Goal: Task Accomplishment & Management: Complete application form

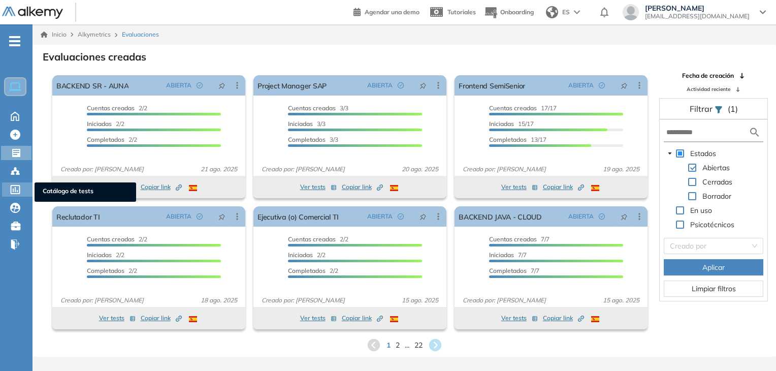
click at [14, 183] on div at bounding box center [16, 188] width 12 height 12
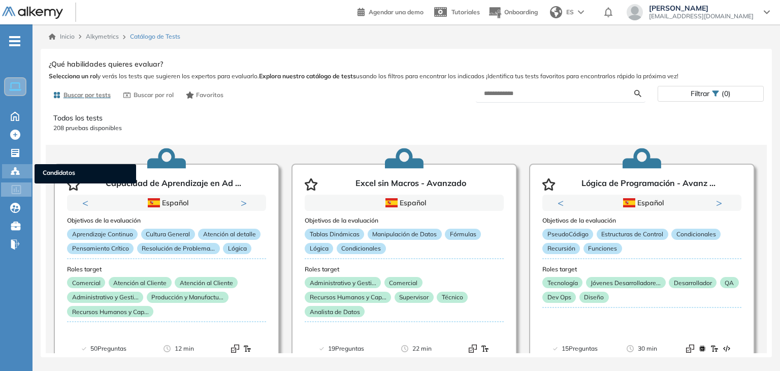
click at [13, 173] on icon at bounding box center [12, 174] width 3 height 2
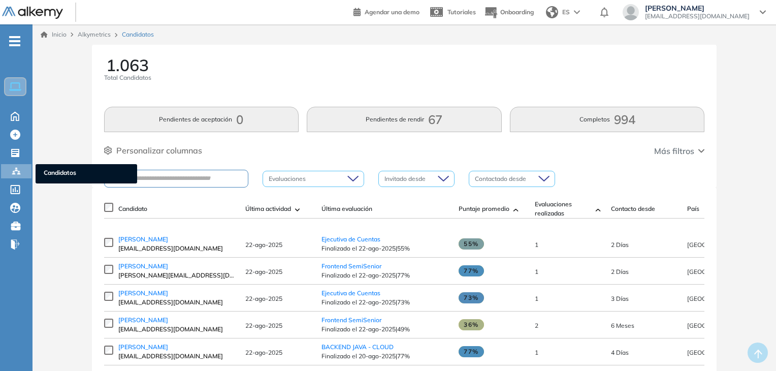
click at [18, 161] on ul "Home Home Crear Evaluación Crear Evaluación Evaluaciones Evaluaciones Candidato…" at bounding box center [16, 147] width 32 height 212
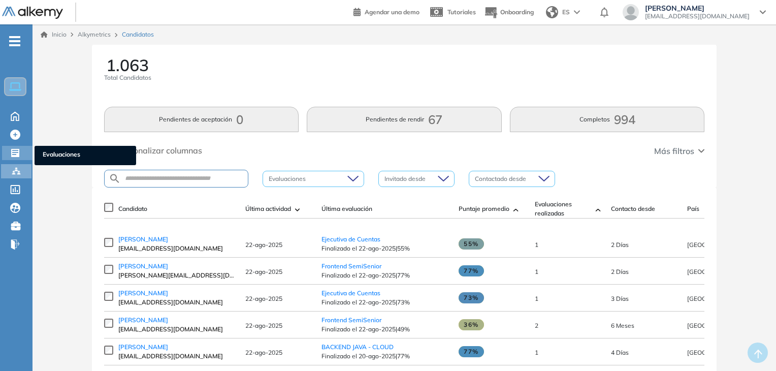
click at [12, 152] on icon at bounding box center [15, 153] width 8 height 8
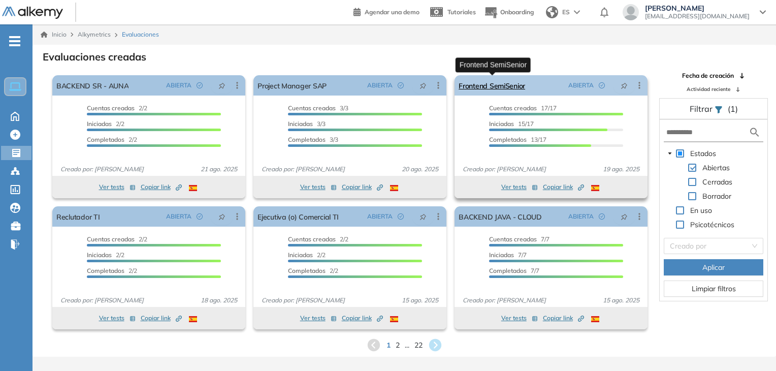
click at [510, 88] on link "Frontend SemiSenior" at bounding box center [492, 85] width 67 height 20
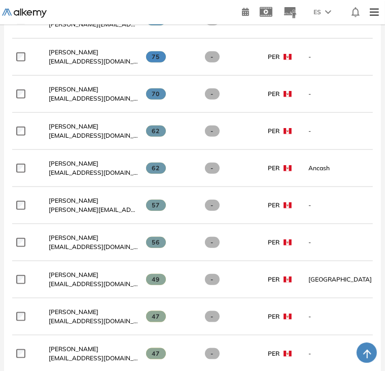
scroll to position [418, 0]
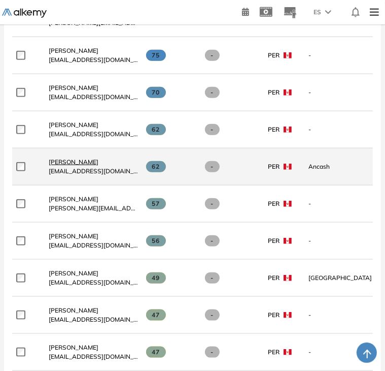
click at [99, 162] on span "Luis Meléndez Rodriguez" at bounding box center [74, 162] width 50 height 8
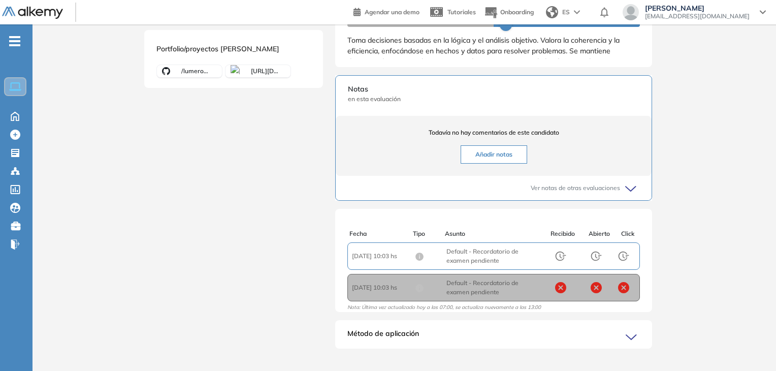
scroll to position [204, 0]
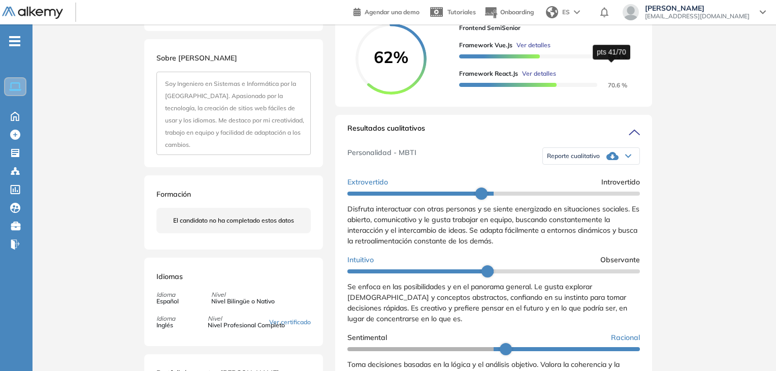
click at [613, 60] on span "58.3 %" at bounding box center [611, 57] width 31 height 8
click at [519, 50] on span "Ver detalles" at bounding box center [533, 45] width 34 height 9
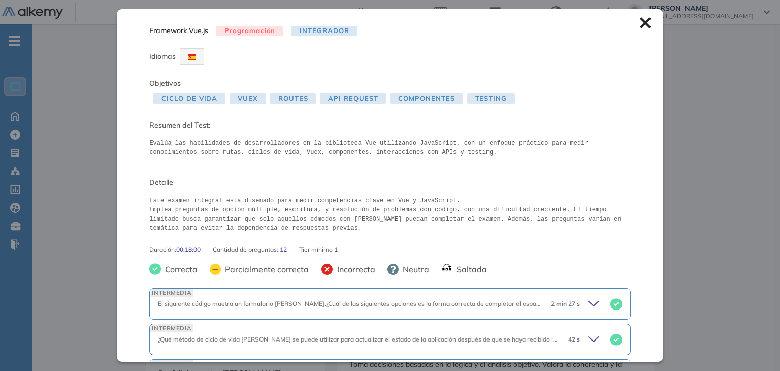
click at [640, 23] on icon at bounding box center [645, 23] width 11 height 11
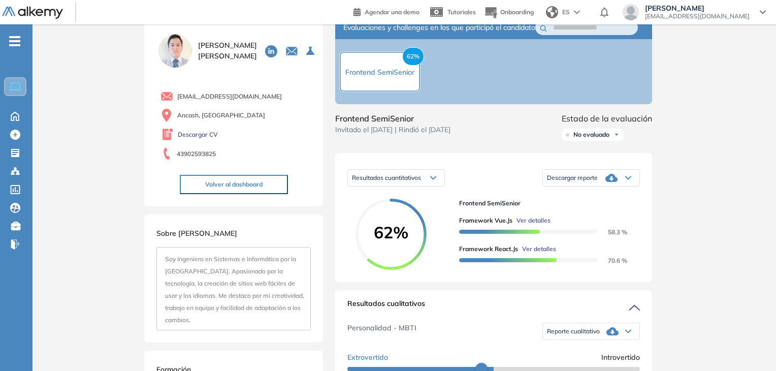
scroll to position [0, 0]
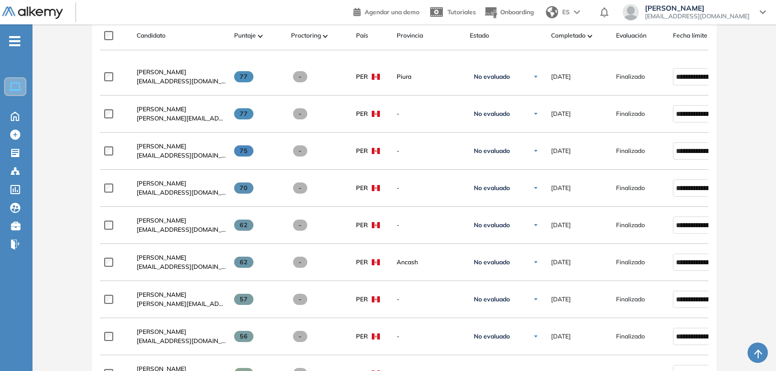
scroll to position [239, 0]
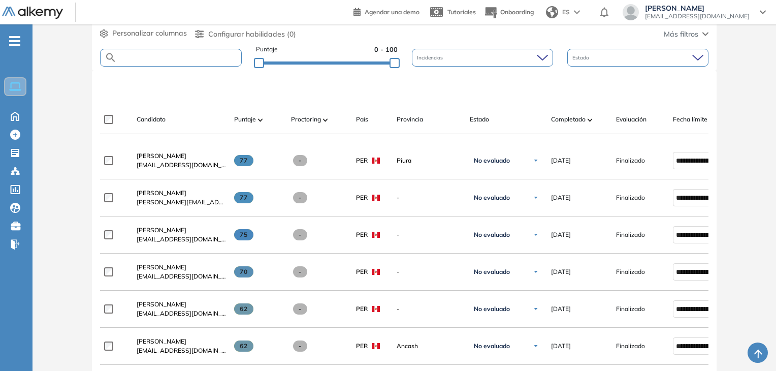
click at [211, 60] on input "text" at bounding box center [179, 58] width 125 height 8
type input "*******"
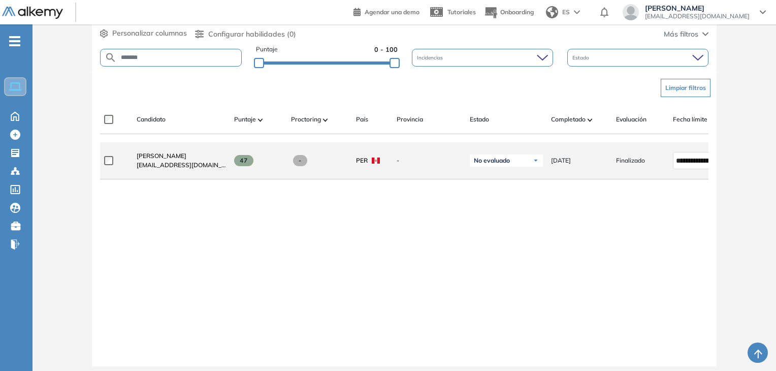
click at [156, 151] on div "Julio Limachi Huali jhuali@sms-sudamerica.com" at bounding box center [176, 160] width 97 height 35
click at [160, 159] on span "Julio Limachi Huali" at bounding box center [162, 156] width 50 height 8
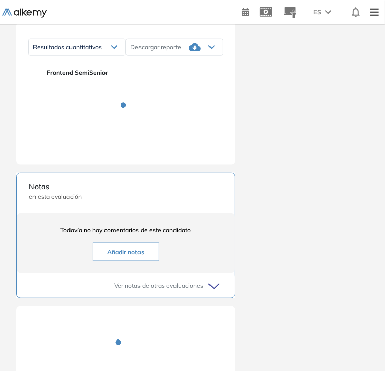
scroll to position [580, 0]
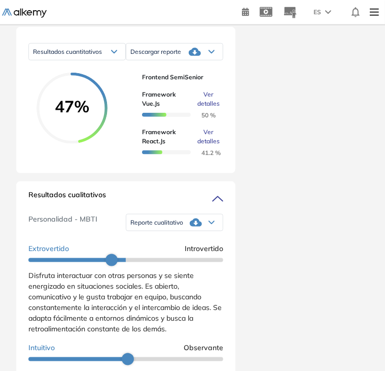
click at [383, 217] on div "Duración : 00:00:00 Cantidad de preguntas: Correcta Parcialmente correcta Incor…" at bounding box center [192, 96] width 385 height 1262
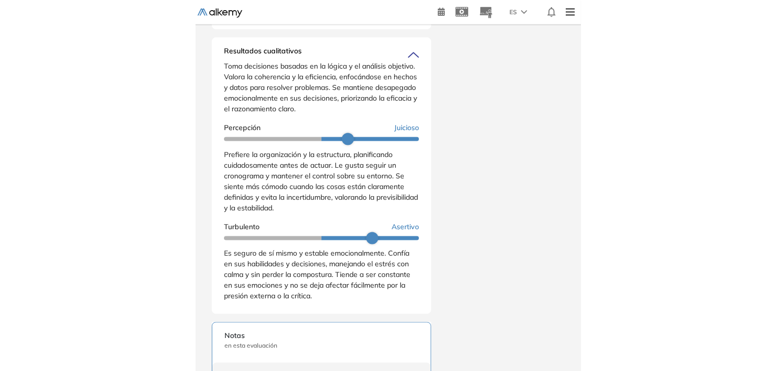
scroll to position [178, 0]
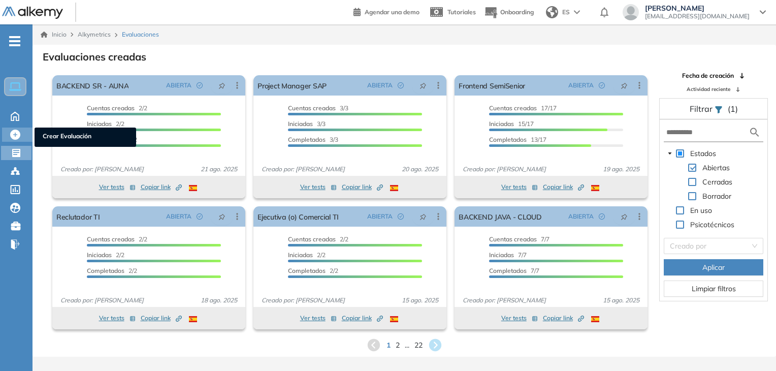
click at [14, 139] on div "Crear Evaluación Crear Evaluación" at bounding box center [17, 134] width 30 height 14
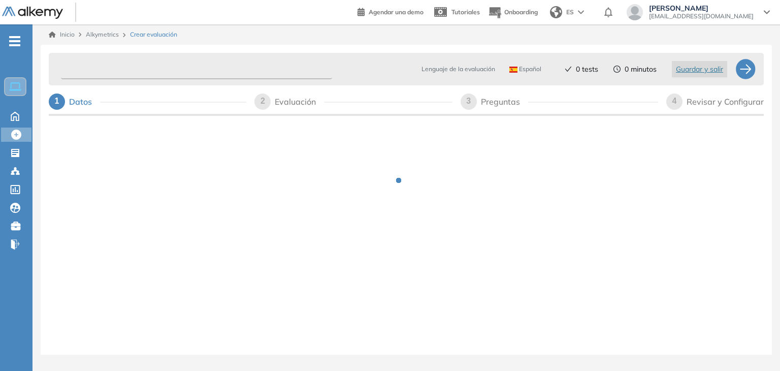
click at [184, 66] on input "text" at bounding box center [196, 69] width 271 height 20
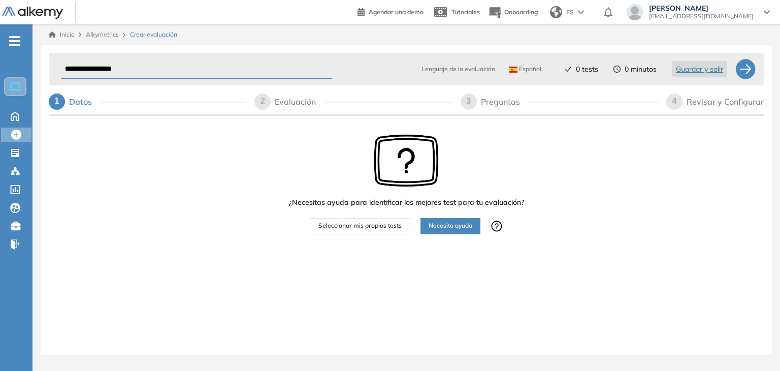
type input "**********"
click at [373, 220] on button "Seleccionar mis propios tests" at bounding box center [360, 226] width 101 height 16
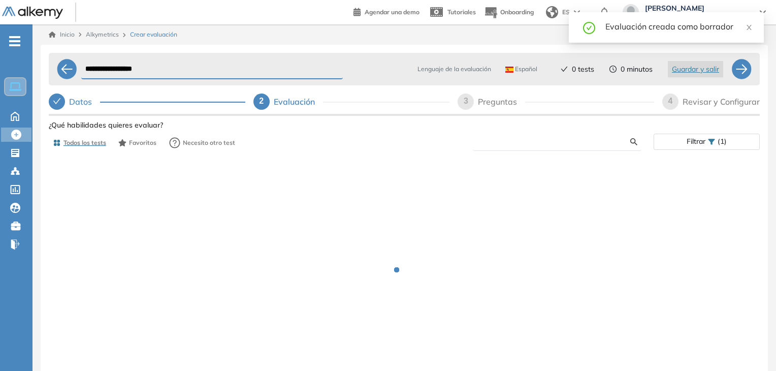
click at [538, 139] on input "text" at bounding box center [555, 141] width 149 height 9
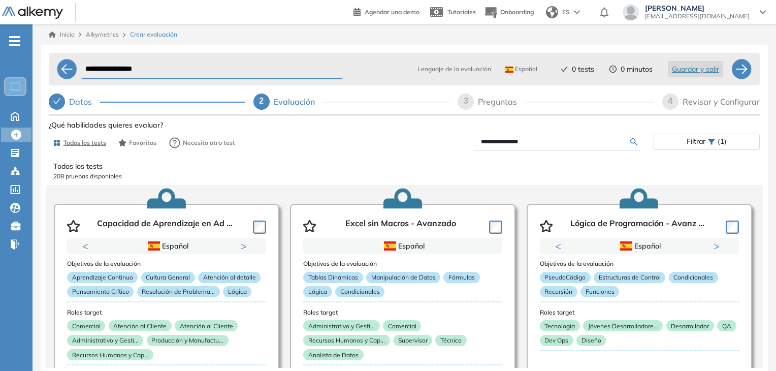
type input "**********"
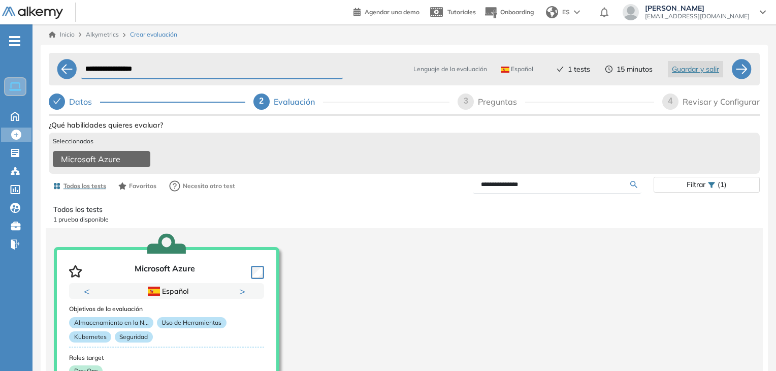
drag, startPoint x: 571, startPoint y: 183, endPoint x: 529, endPoint y: 185, distance: 41.7
click at [529, 185] on form "**********" at bounding box center [557, 185] width 169 height 18
drag, startPoint x: 529, startPoint y: 185, endPoint x: 467, endPoint y: 187, distance: 62.5
click at [467, 187] on div "**********" at bounding box center [528, 185] width 249 height 18
type input "**********"
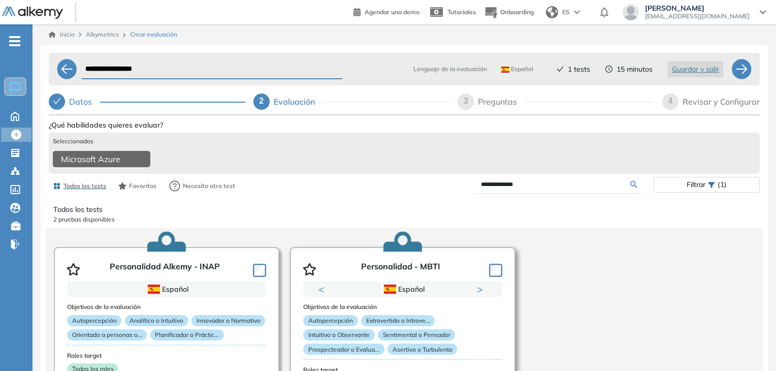
click at [494, 266] on div at bounding box center [493, 269] width 17 height 15
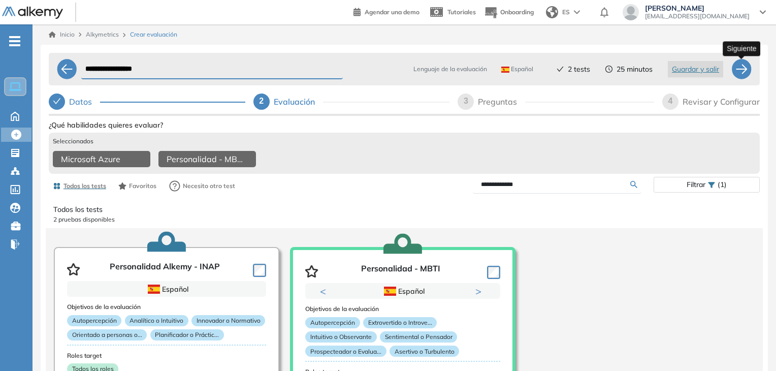
click at [737, 70] on div at bounding box center [741, 69] width 20 height 20
select select "*****"
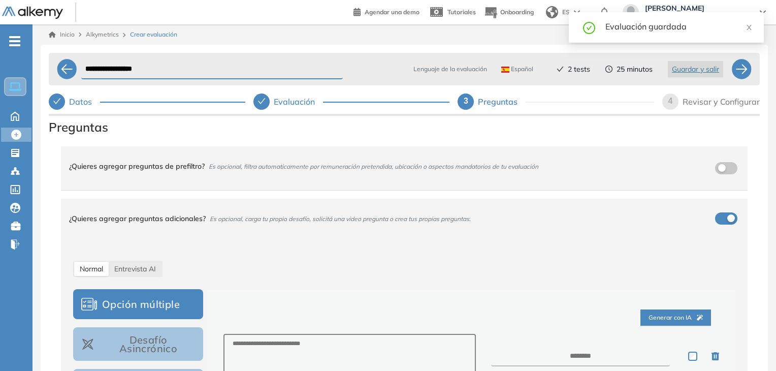
click at [722, 208] on div "¿Quieres agregar preguntas adicionales? Es opcional, carga tu propio desafío, s…" at bounding box center [398, 218] width 658 height 27
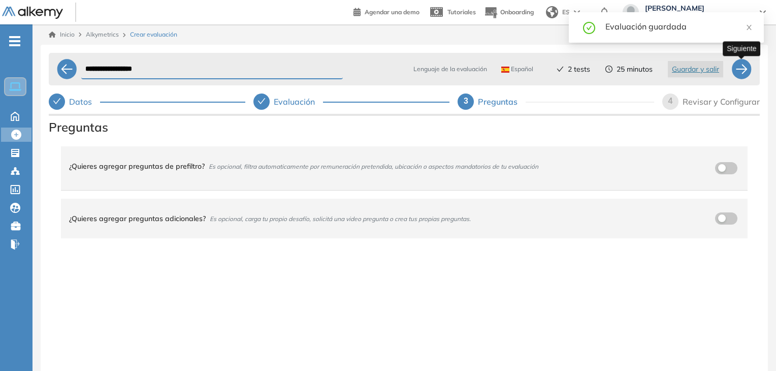
click at [741, 70] on div at bounding box center [741, 69] width 20 height 20
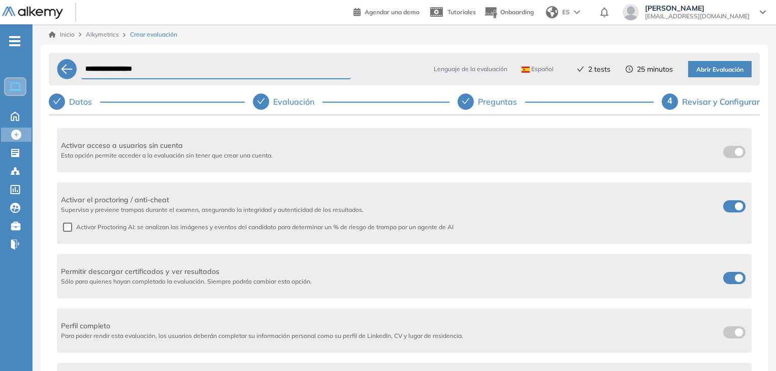
scroll to position [213, 0]
click at [728, 213] on div "Activar el proctoring / anti-cheat Supervisa y previene trampas durante el exam…" at bounding box center [404, 211] width 695 height 61
click at [723, 203] on span at bounding box center [727, 203] width 8 height 8
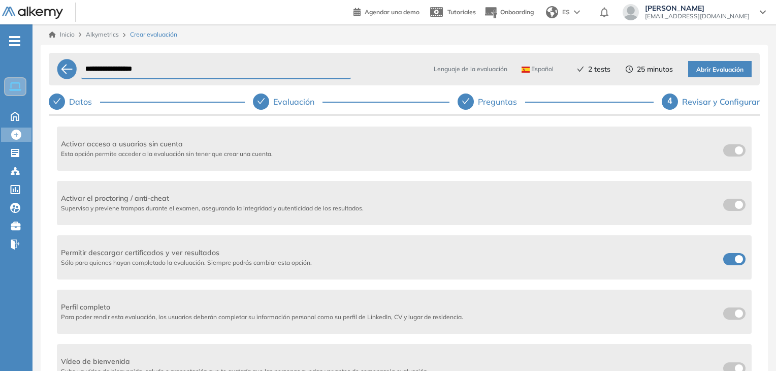
scroll to position [212, 0]
click at [725, 264] on label at bounding box center [734, 259] width 22 height 12
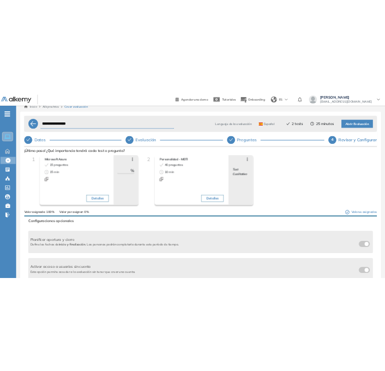
scroll to position [0, 0]
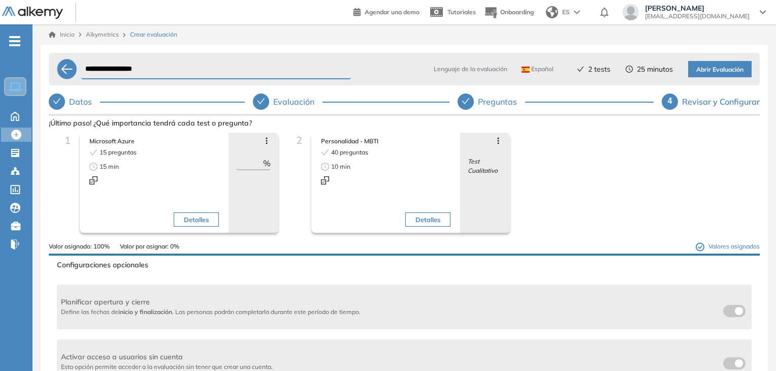
click at [704, 68] on span "Abrir Evaluación" at bounding box center [719, 70] width 47 height 10
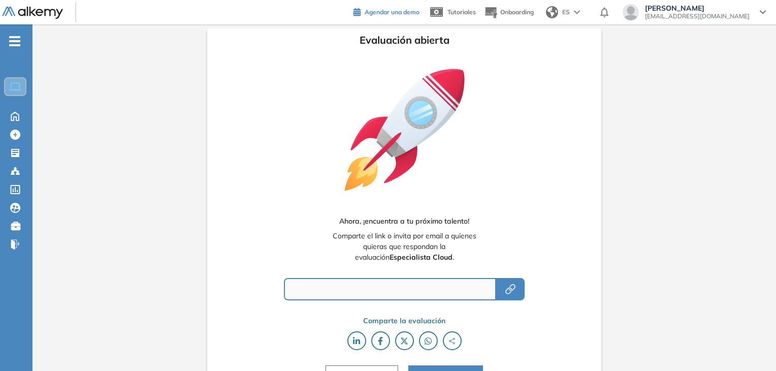
type input "**********"
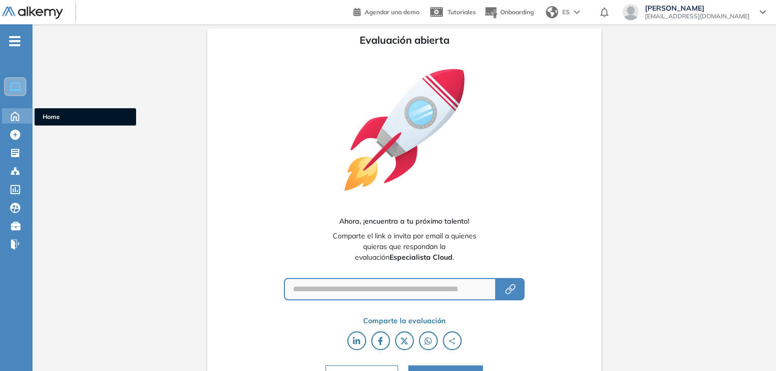
click at [14, 117] on icon at bounding box center [15, 115] width 18 height 12
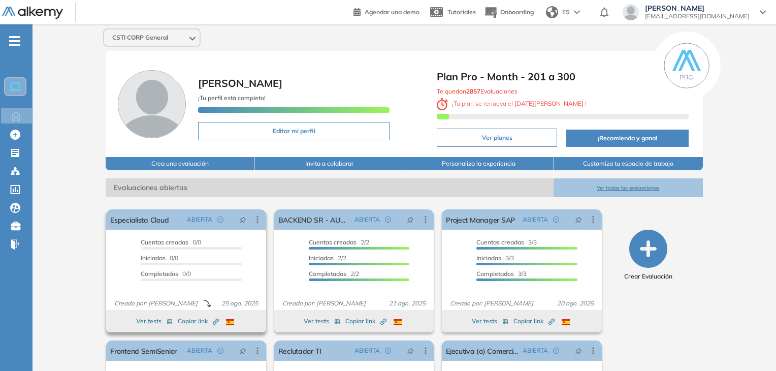
click at [189, 324] on span "Copiar link Created by potrace 1.16, written by Peter Selinger 2001-2019" at bounding box center [198, 320] width 41 height 9
click at [193, 315] on button "Copiar link Created by potrace 1.16, written by Peter Selinger 2001-2019" at bounding box center [198, 321] width 41 height 12
click at [595, 189] on button "Ver todas las evaluaciones" at bounding box center [627, 187] width 149 height 19
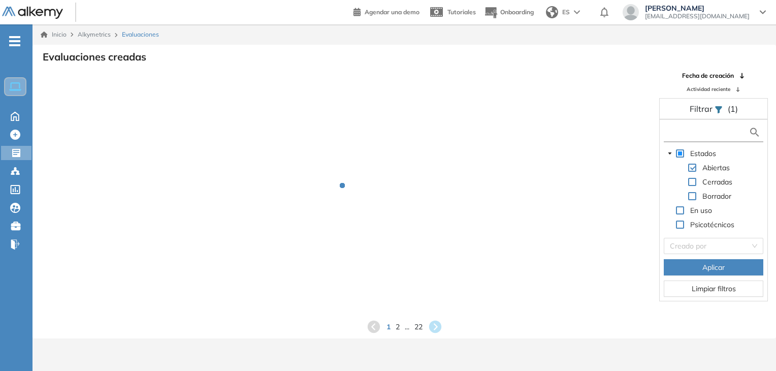
click at [716, 134] on input "text" at bounding box center [707, 132] width 82 height 11
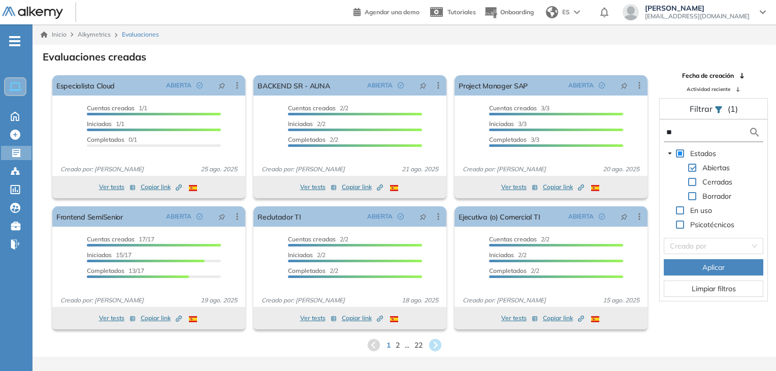
type input "*"
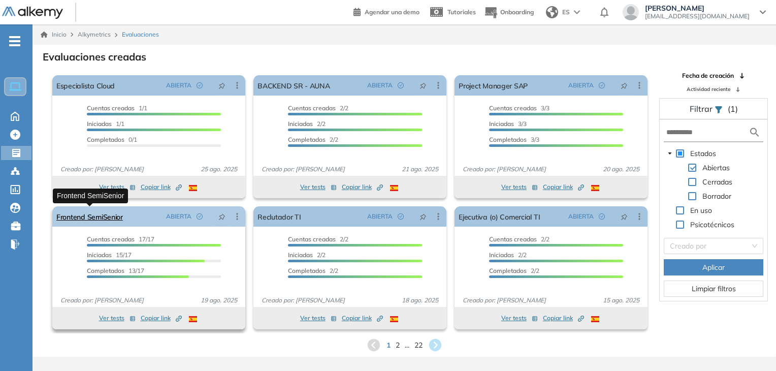
click at [103, 213] on link "Frontend SemiSenior" at bounding box center [89, 216] width 67 height 20
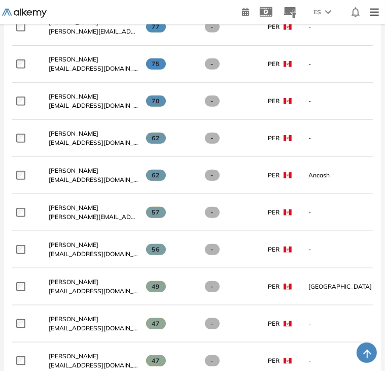
scroll to position [412, 0]
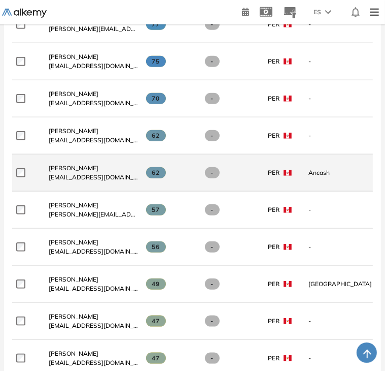
click at [78, 175] on span "luismelendez0894@gmail.com" at bounding box center [93, 177] width 89 height 9
click at [91, 169] on span "Luis Meléndez Rodriguez" at bounding box center [74, 168] width 50 height 8
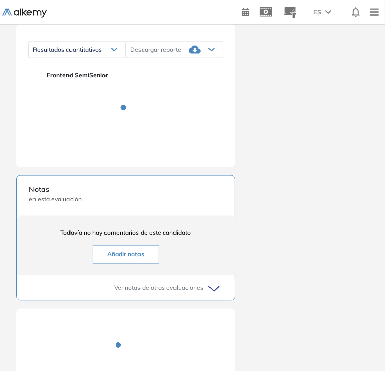
scroll to position [720, 0]
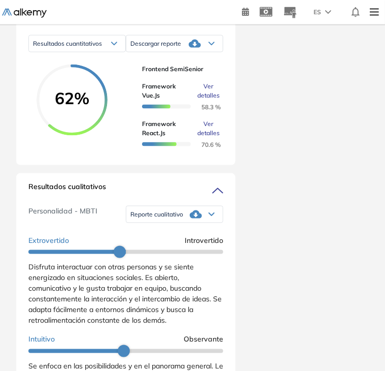
click at [210, 100] on span "Ver detalles" at bounding box center [209, 91] width 22 height 18
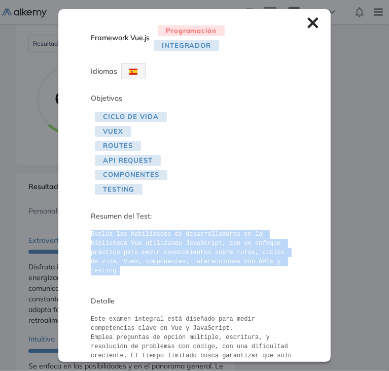
drag, startPoint x: 91, startPoint y: 233, endPoint x: 244, endPoint y: 262, distance: 156.1
click at [244, 262] on pre "Evalúa las habilidades de desarrolladores en la biblioteca Vue utilizando JavaS…" at bounding box center [195, 253] width 208 height 46
copy pre "Evalúa las habilidades de desarrolladores en la biblioteca Vue utilizando JavaS…"
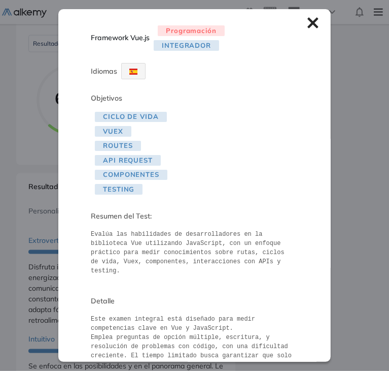
click at [300, 11] on div "Framework Vue.js Programación Integrador Idiomas Objetivos Ciclo de Vida Vuex R…" at bounding box center [194, 185] width 273 height 352
click at [310, 27] on icon at bounding box center [313, 23] width 11 height 11
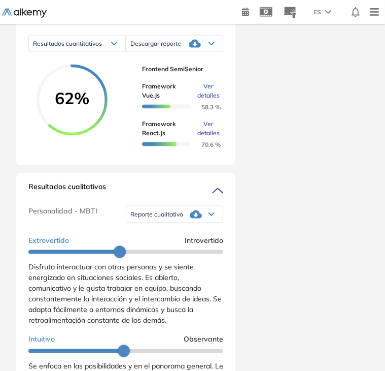
click at [348, 133] on div "Luis Meléndez Rodriguez 0 . Especialista Cloud 1 . BACKEND SR - AUNA 2 . Projec…" at bounding box center [192, 22] width 377 height 1394
click at [384, 216] on div "Duración : 00:00:00 Cantidad de preguntas: Correcta Parcialmente correcta Incor…" at bounding box center [192, 22] width 385 height 1394
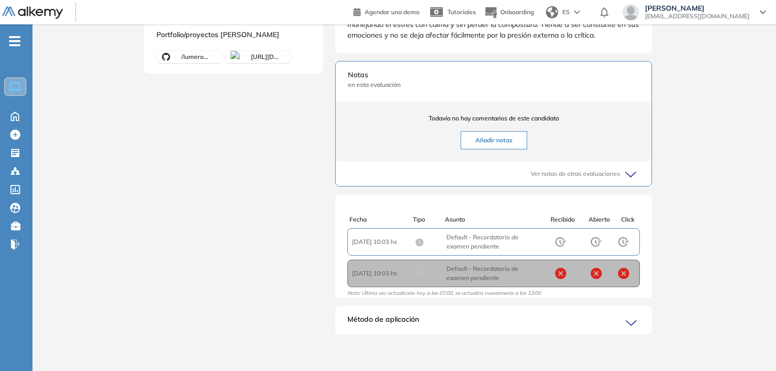
scroll to position [178, 0]
click at [12, 116] on icon at bounding box center [15, 116] width 8 height 9
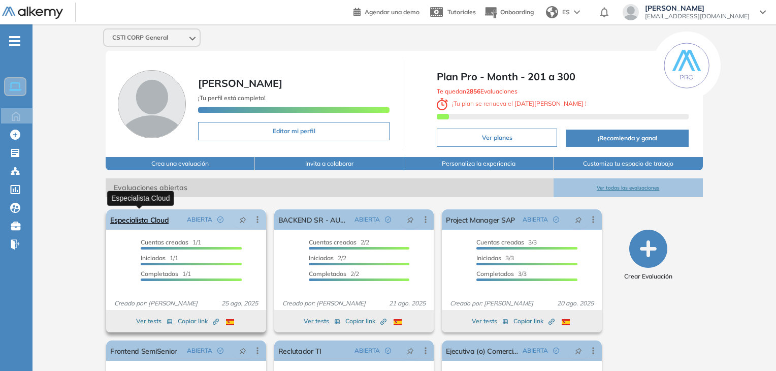
click at [136, 216] on link "Especialista Cloud" at bounding box center [139, 219] width 58 height 20
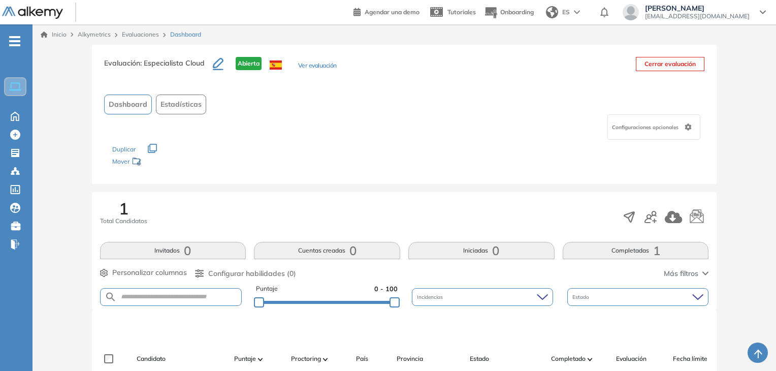
scroll to position [93, 0]
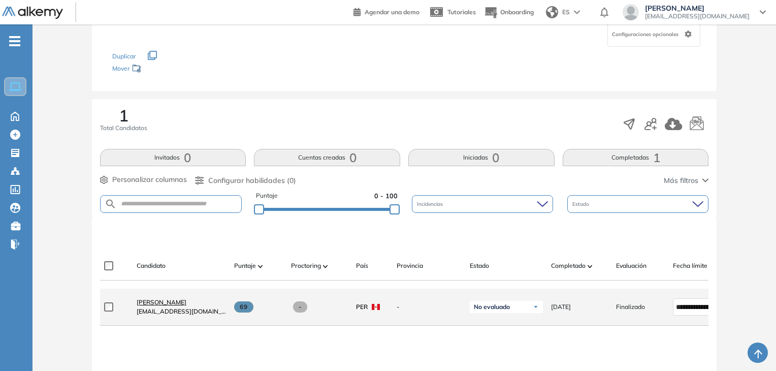
click at [158, 306] on span "[PERSON_NAME]" at bounding box center [162, 302] width 50 height 8
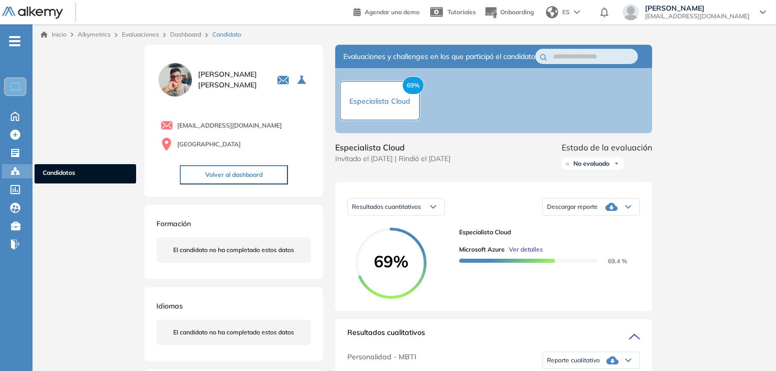
click at [14, 167] on circle at bounding box center [15, 168] width 2 height 2
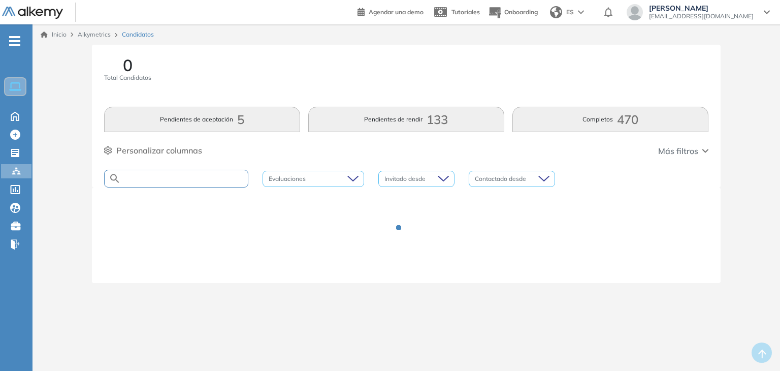
click at [181, 181] on input "text" at bounding box center [184, 179] width 127 height 8
type input "****"
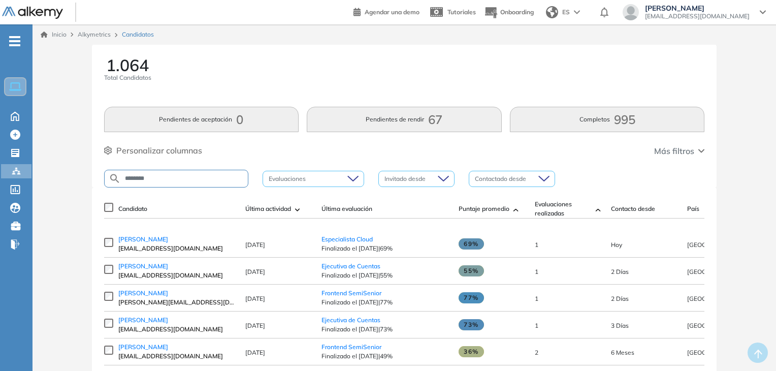
type input "*******"
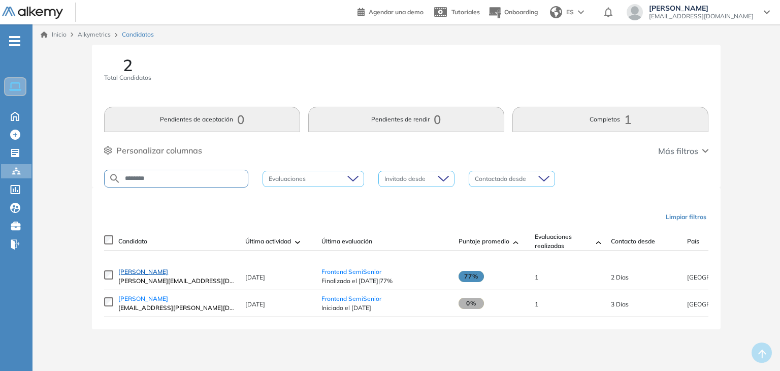
click at [162, 272] on span "Juan Vizarro Ramos" at bounding box center [143, 272] width 50 height 8
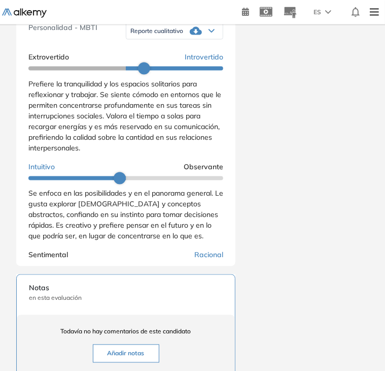
scroll to position [772, 0]
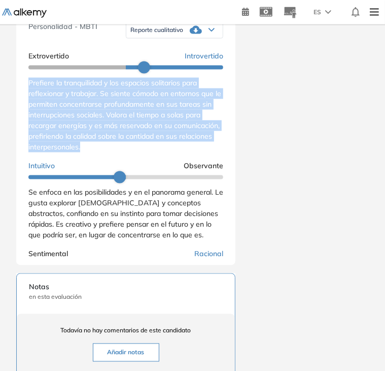
drag, startPoint x: 29, startPoint y: 98, endPoint x: 150, endPoint y: 159, distance: 135.8
click at [150, 152] on div "Prefiere la tranquilidad y los espacios solitarios para reflexionar y trabajar.…" at bounding box center [125, 115] width 195 height 75
copy span "Prefiere la tranquilidad y los espacios solitarios para reflexionar y trabajar.…"
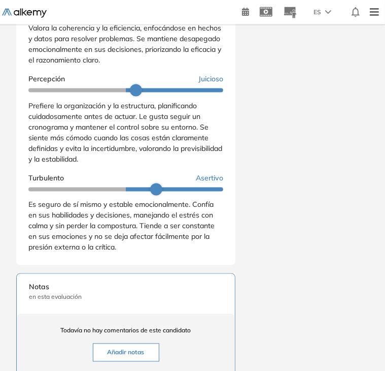
scroll to position [0, 0]
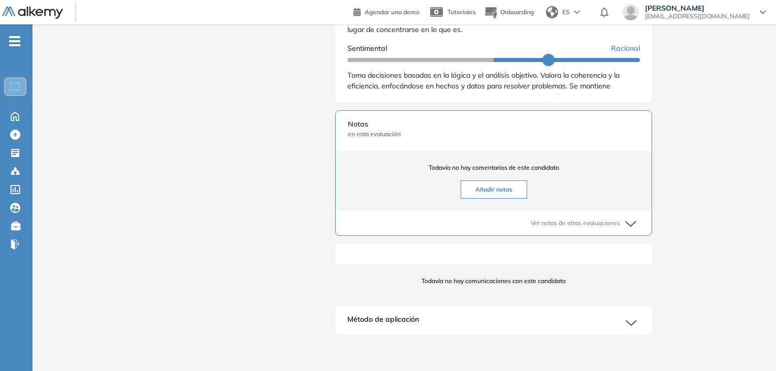
scroll to position [178, 0]
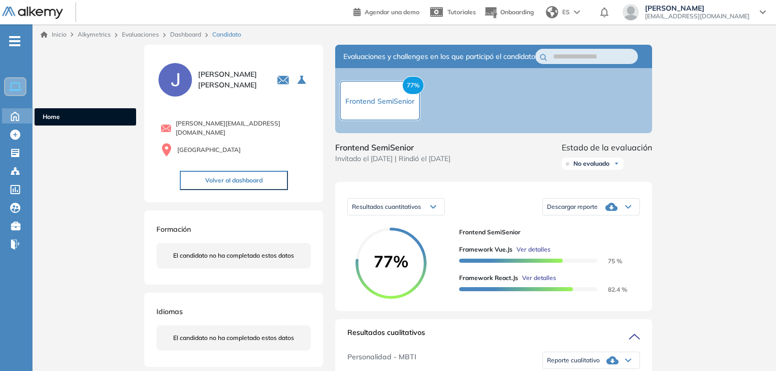
click at [12, 118] on icon at bounding box center [15, 115] width 18 height 12
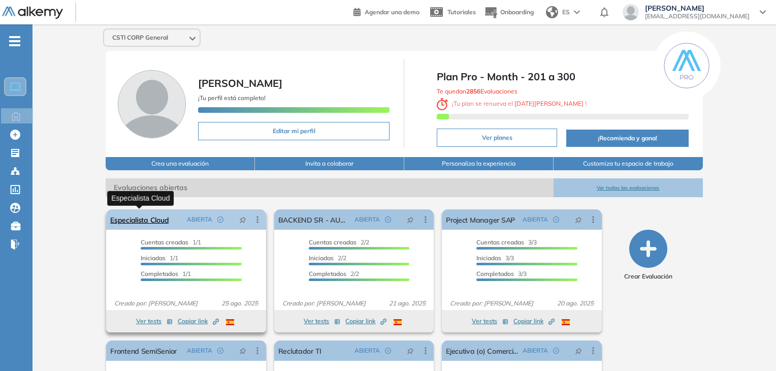
click at [146, 216] on link "Especialista Cloud" at bounding box center [139, 219] width 58 height 20
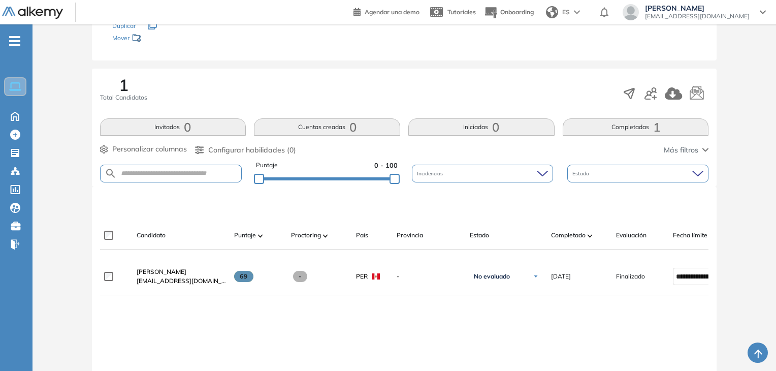
scroll to position [114, 0]
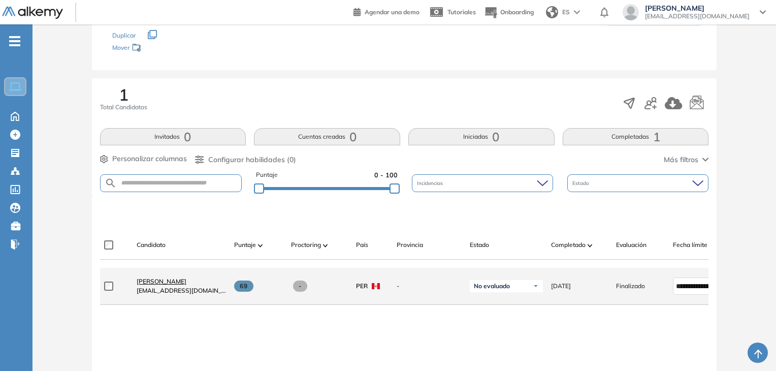
click at [184, 286] on link "[PERSON_NAME]" at bounding box center [181, 281] width 89 height 9
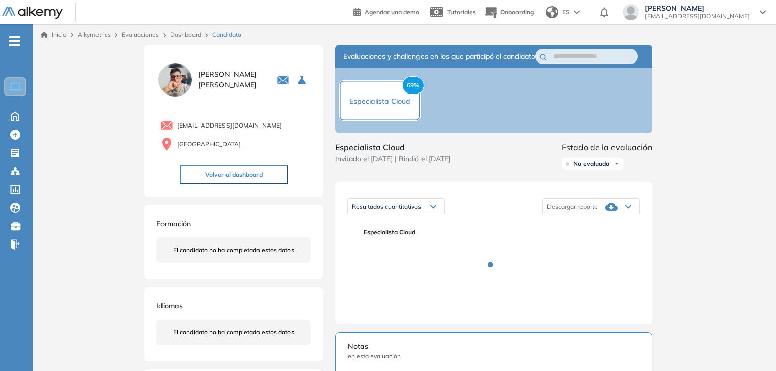
scroll to position [4, 0]
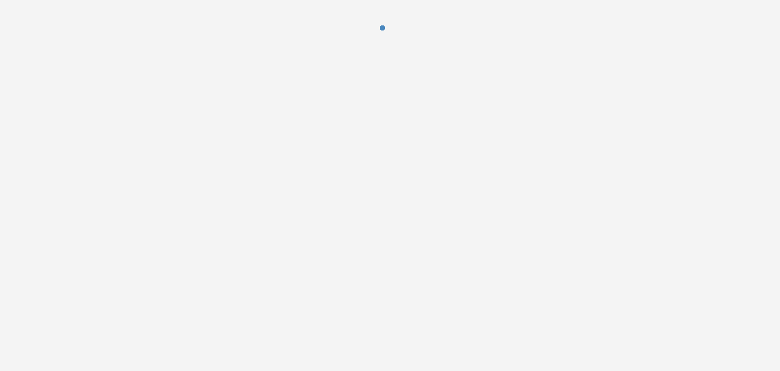
click at [570, 263] on div at bounding box center [390, 185] width 780 height 371
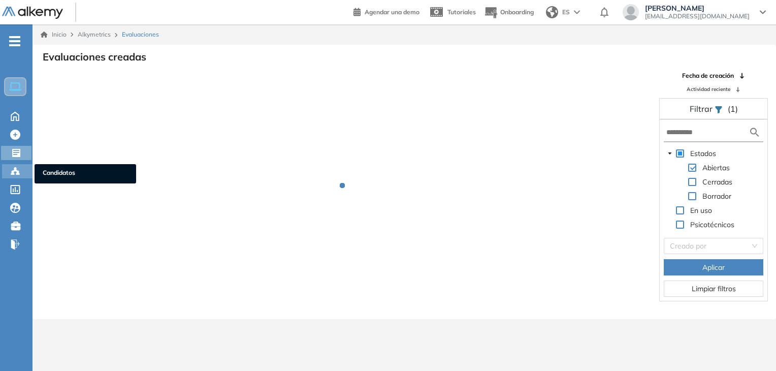
click at [14, 170] on icon at bounding box center [15, 171] width 3 height 2
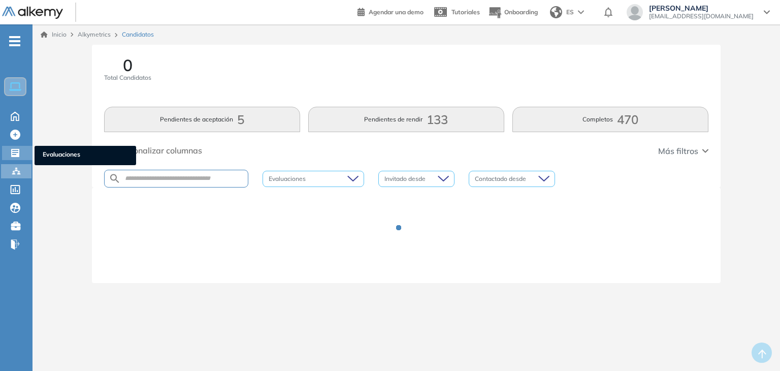
click at [15, 149] on icon at bounding box center [15, 153] width 10 height 10
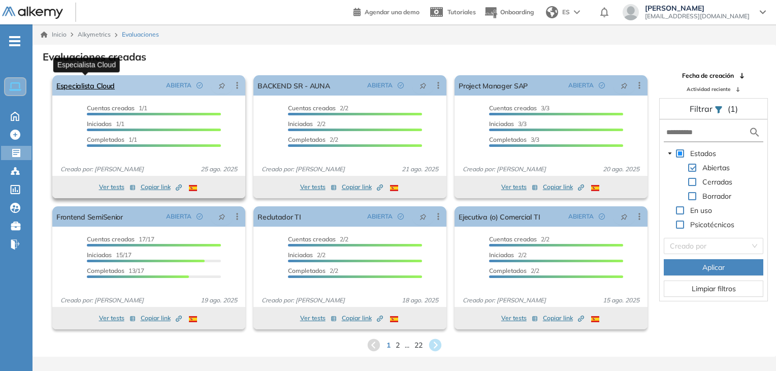
click at [111, 87] on link "Especialista Cloud" at bounding box center [85, 85] width 58 height 20
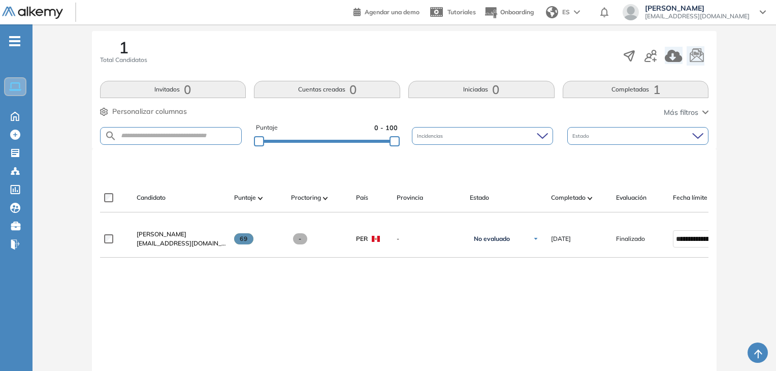
scroll to position [159, 0]
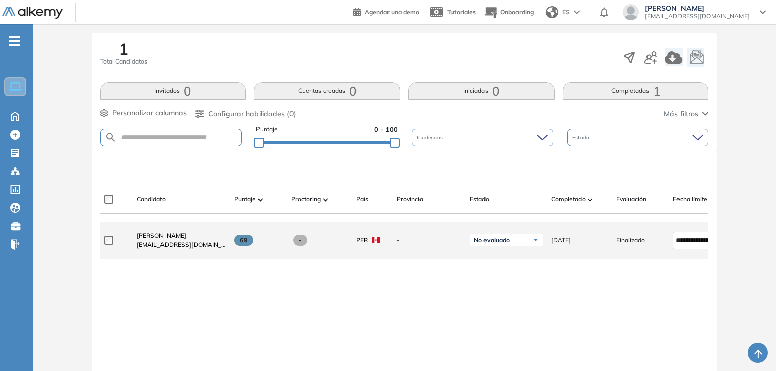
click at [155, 233] on div "[PERSON_NAME] [EMAIL_ADDRESS][DOMAIN_NAME]" at bounding box center [176, 240] width 97 height 35
click at [159, 237] on span "[PERSON_NAME]" at bounding box center [162, 236] width 50 height 8
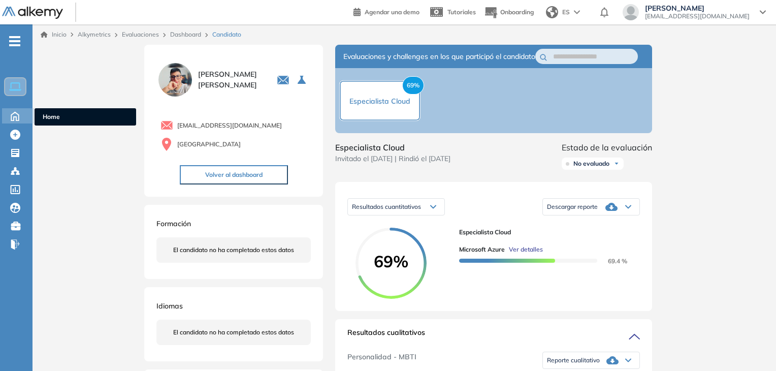
click at [8, 112] on icon at bounding box center [15, 115] width 18 height 12
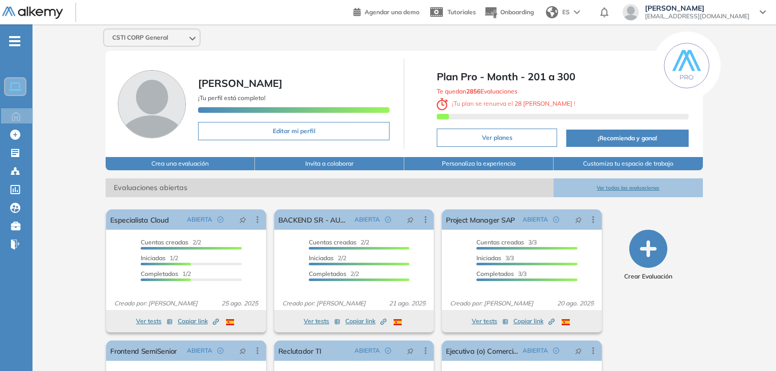
scroll to position [104, 0]
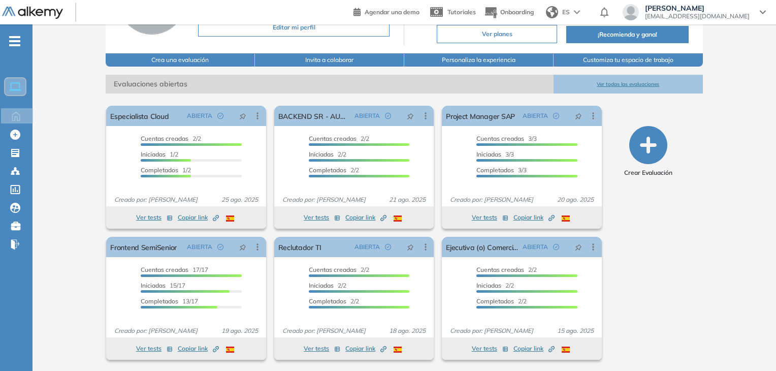
click at [618, 80] on button "Ver todas las evaluaciones" at bounding box center [627, 84] width 149 height 19
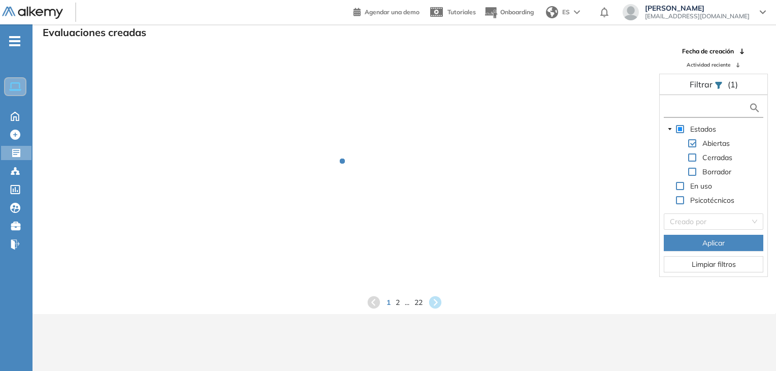
click at [688, 112] on input "text" at bounding box center [707, 108] width 82 height 11
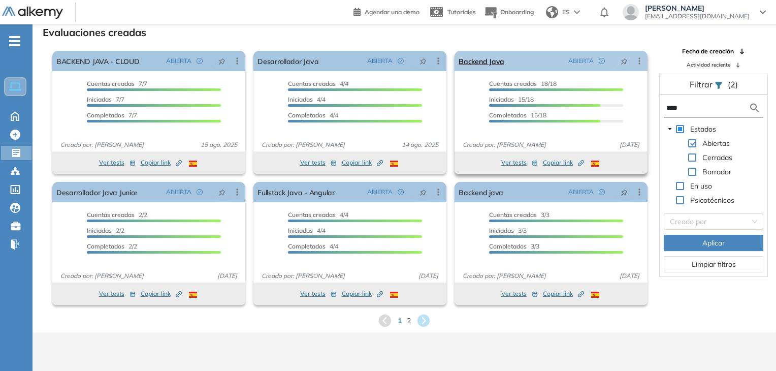
type input "****"
click at [485, 64] on link "Backend Java" at bounding box center [482, 61] width 46 height 20
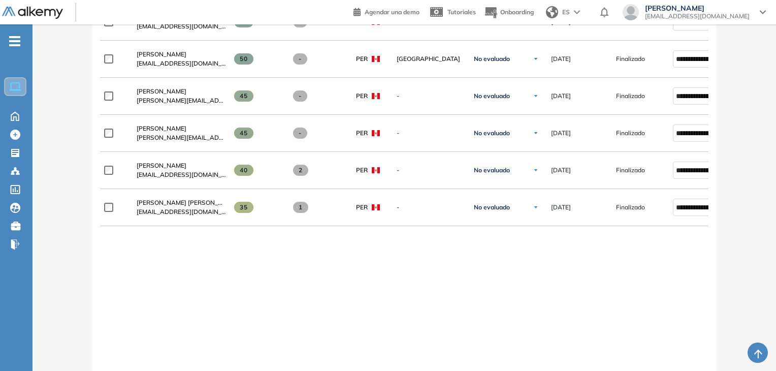
scroll to position [700, 0]
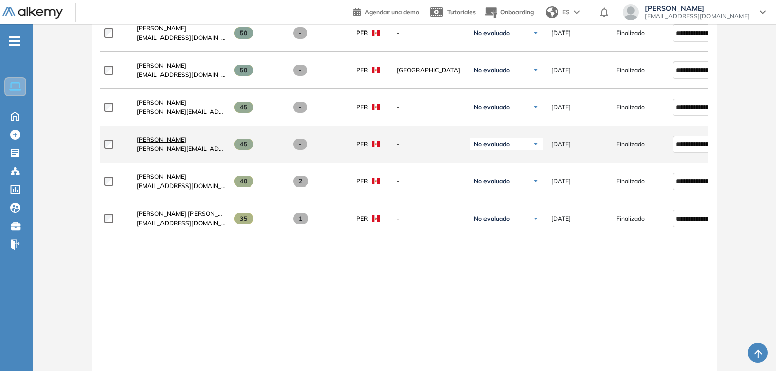
click at [165, 140] on span "[PERSON_NAME]" at bounding box center [162, 140] width 50 height 8
